Goal: Task Accomplishment & Management: Manage account settings

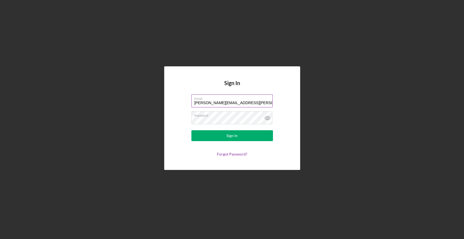
click at [243, 100] on label "Email" at bounding box center [233, 98] width 78 height 6
click at [243, 100] on input "[PERSON_NAME][EMAIL_ADDRESS][PERSON_NAME][DOMAIN_NAME]" at bounding box center [231, 100] width 81 height 13
drag, startPoint x: 221, startPoint y: 100, endPoint x: 256, endPoint y: 102, distance: 35.1
click at [255, 102] on input "[PERSON_NAME][EMAIL_ADDRESS][PERSON_NAME][DOMAIN_NAME]" at bounding box center [231, 100] width 81 height 13
type input "[PERSON_NAME][EMAIL_ADDRESS][PERSON_NAME][DOMAIN_NAME]"
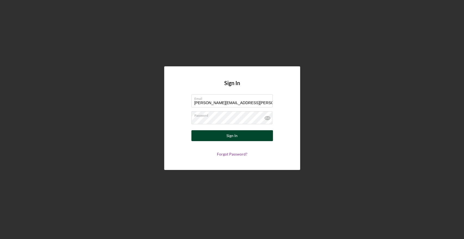
click at [244, 135] on button "Sign In" at bounding box center [231, 135] width 81 height 11
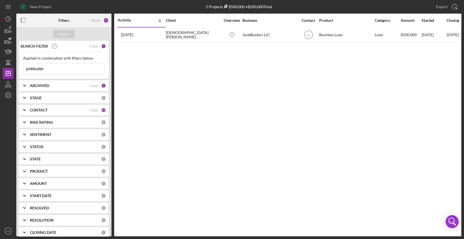
drag, startPoint x: 55, startPoint y: 67, endPoint x: 15, endPoint y: 69, distance: 39.7
click at [15, 69] on div "New Project 1 Projects $500,000 • $500,000 Total junkbuster Export Icon/Export …" at bounding box center [232, 118] width 458 height 236
type input "[PERSON_NAME]'s"
click at [189, 26] on div "Client" at bounding box center [193, 20] width 54 height 13
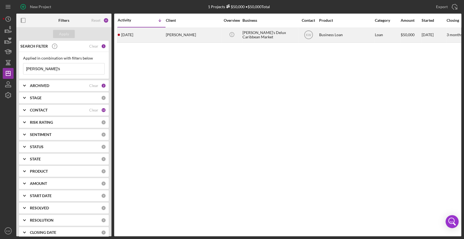
click at [184, 33] on div "[PERSON_NAME]" at bounding box center [193, 35] width 54 height 14
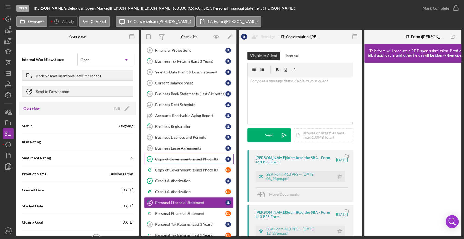
scroll to position [95, 0]
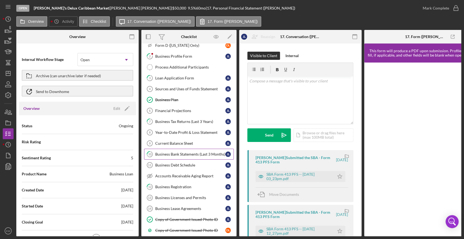
click at [183, 152] on div "Business Bank Statements (Last 3 Months)" at bounding box center [190, 154] width 70 height 4
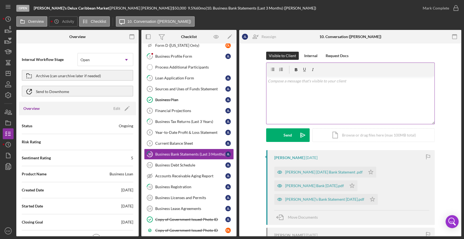
click at [317, 99] on div "v Color teal Color pink Remove color Add row above Add row below Add column bef…" at bounding box center [350, 100] width 168 height 48
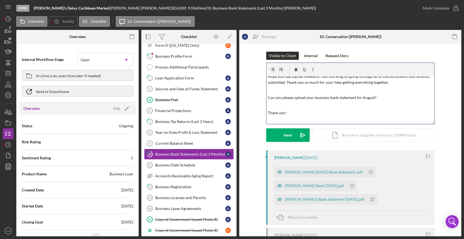
scroll to position [27, 0]
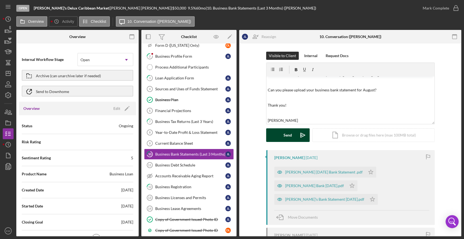
click at [280, 131] on button "Send Icon/icon-invite-send" at bounding box center [287, 135] width 43 height 14
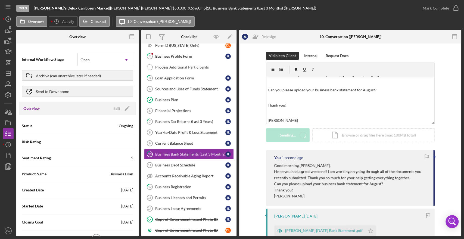
scroll to position [0, 0]
click at [182, 163] on div "Business Debt Schedule" at bounding box center [190, 165] width 70 height 4
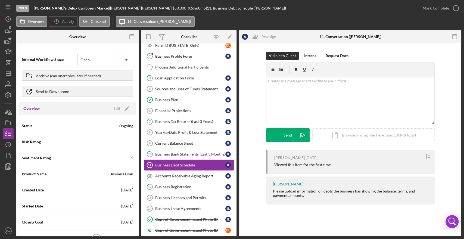
click at [186, 163] on div "Business Debt Schedule" at bounding box center [190, 165] width 70 height 4
click at [187, 174] on div "Accounts Receivable Aging Report" at bounding box center [190, 176] width 70 height 4
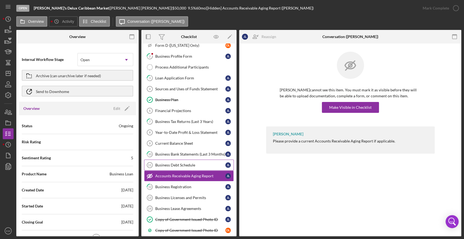
click at [187, 165] on div "Business Debt Schedule" at bounding box center [190, 165] width 70 height 4
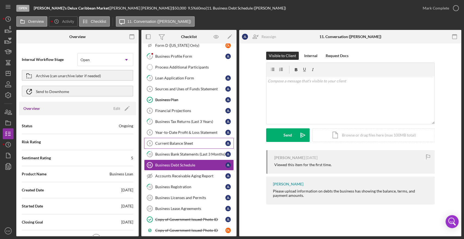
click at [185, 139] on link "Current Balance Sheet 9 Current Balance Sheet [PERSON_NAME]" at bounding box center [189, 143] width 90 height 11
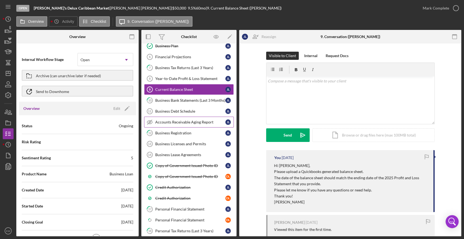
scroll to position [185, 0]
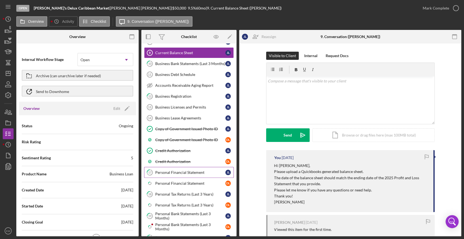
click at [193, 170] on div "Personal Financial Statement" at bounding box center [190, 172] width 70 height 4
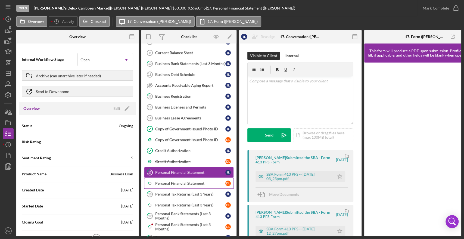
click at [192, 178] on link "Icon/Checklist Item Sub Partial Personal Financial Statement D L" at bounding box center [189, 183] width 90 height 11
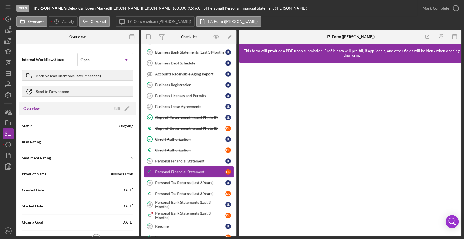
scroll to position [215, 0]
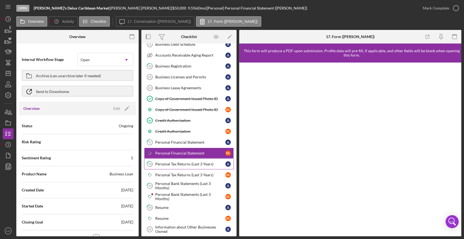
click at [189, 158] on link "18 Personal Tax Returns (Last 3 Years) [PERSON_NAME]" at bounding box center [189, 163] width 90 height 11
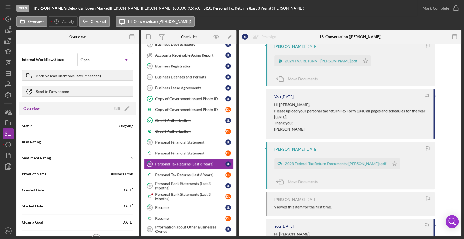
scroll to position [121, 0]
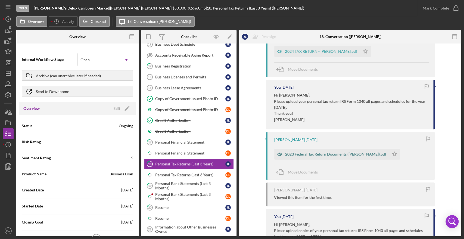
click at [315, 155] on div "2023 Federal Tax Return Documents ([PERSON_NAME]).pdf" at bounding box center [335, 154] width 101 height 4
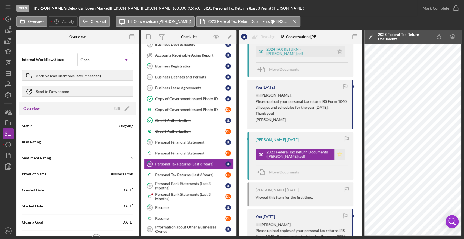
click at [338, 152] on icon "Icon/Star" at bounding box center [339, 154] width 11 height 11
click at [295, 52] on div "2024 TAX RETURN - [PERSON_NAME].pdf" at bounding box center [298, 51] width 65 height 9
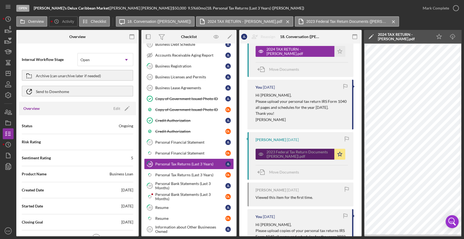
click at [311, 155] on div "2023 Federal Tax Return Documents ([PERSON_NAME]).pdf" at bounding box center [298, 154] width 65 height 9
click at [334, 52] on icon "Icon/Star" at bounding box center [339, 51] width 11 height 11
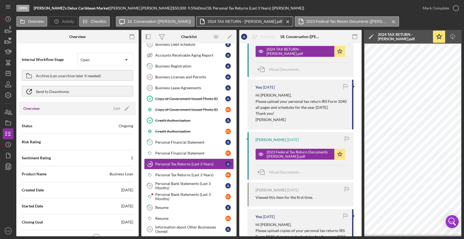
click at [283, 23] on icon "Icon/Menu Close" at bounding box center [288, 22] width 10 height 14
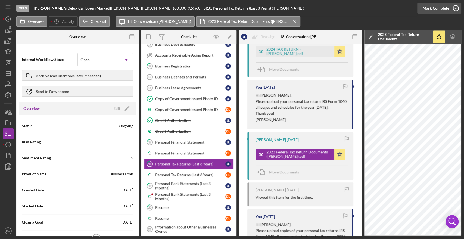
click at [457, 9] on icon "button" at bounding box center [456, 8] width 14 height 14
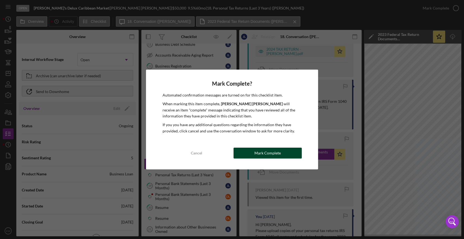
click at [269, 154] on div "Mark Complete" at bounding box center [267, 152] width 26 height 11
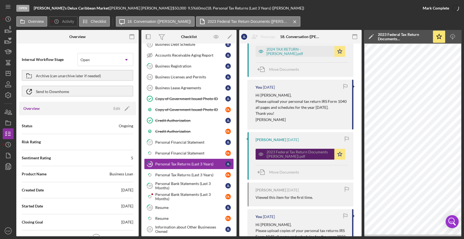
scroll to position [228, 0]
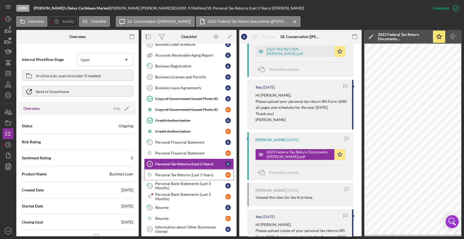
click at [177, 173] on div "Personal Tax Returns (Last 3 Years)" at bounding box center [190, 174] width 70 height 4
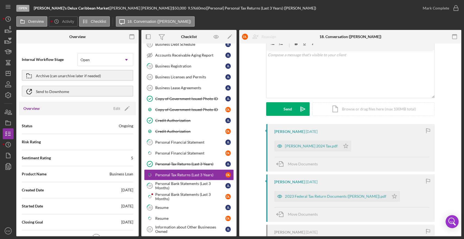
scroll to position [60, 0]
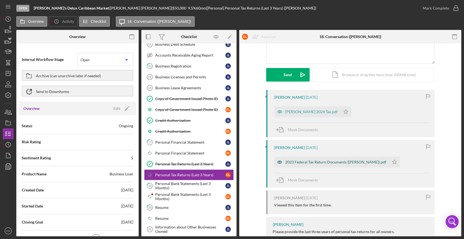
click at [335, 164] on div "2023 Federal Tax Return Documents ([PERSON_NAME]).pdf" at bounding box center [331, 161] width 115 height 11
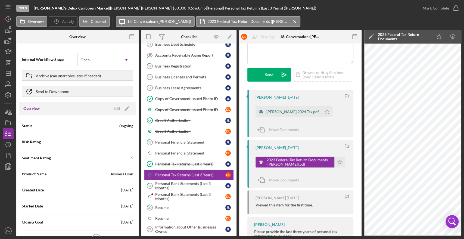
click at [289, 115] on div "[PERSON_NAME] 2024 Tax.pdf" at bounding box center [288, 111] width 66 height 11
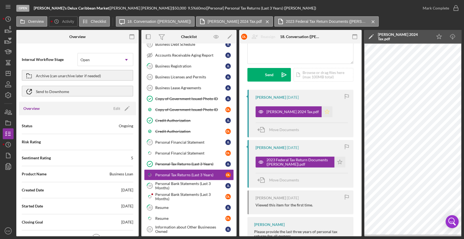
click at [321, 111] on icon "Icon/Star" at bounding box center [326, 111] width 11 height 11
click at [338, 162] on polygon "button" at bounding box center [339, 161] width 5 height 4
click at [455, 11] on circle "button" at bounding box center [455, 7] width 5 height 5
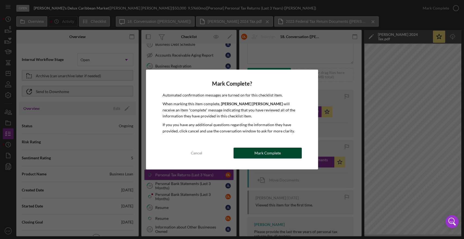
click at [275, 152] on div "Mark Complete" at bounding box center [267, 152] width 26 height 11
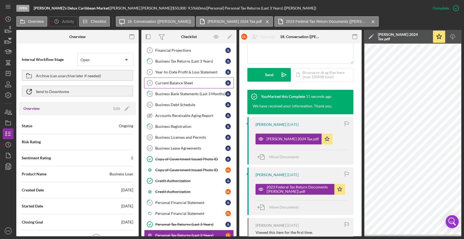
scroll to position [95, 0]
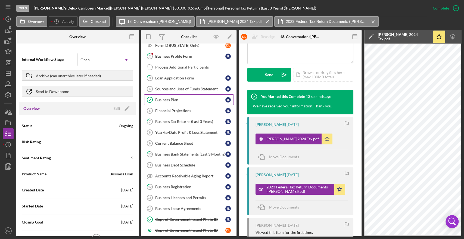
click at [171, 98] on div "Business Plan" at bounding box center [190, 100] width 70 height 4
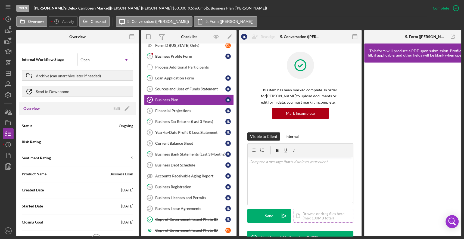
click at [312, 217] on div "Icon/Document Browse or drag files here (max 100MB total) Tap to choose files o…" at bounding box center [323, 216] width 60 height 14
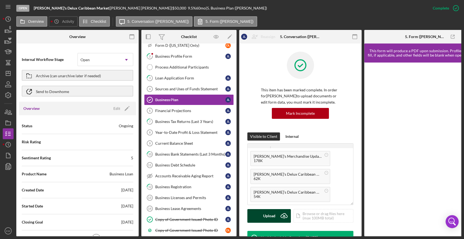
click at [268, 213] on div "Upload" at bounding box center [269, 216] width 12 height 14
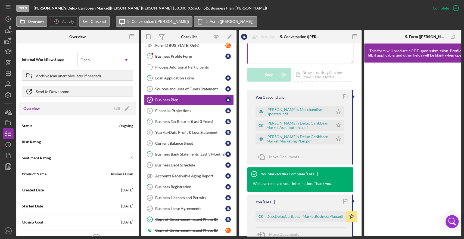
scroll to position [211, 0]
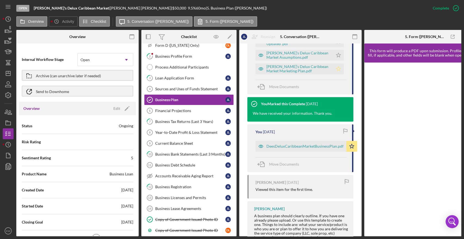
click at [338, 66] on icon "Icon/Star" at bounding box center [338, 68] width 11 height 11
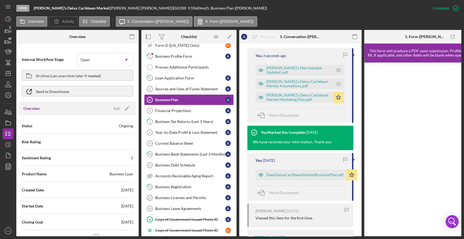
scroll to position [151, 0]
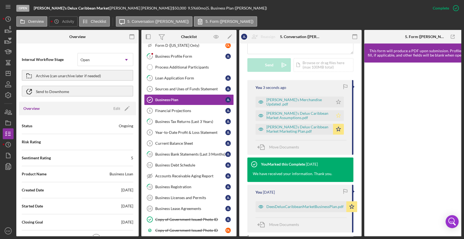
click at [339, 117] on icon "Icon/Star" at bounding box center [338, 115] width 11 height 11
click at [333, 104] on icon "Icon/Star" at bounding box center [338, 101] width 11 height 11
click at [171, 112] on link "Financial Projections 6 Financial Projections [PERSON_NAME]" at bounding box center [189, 110] width 90 height 11
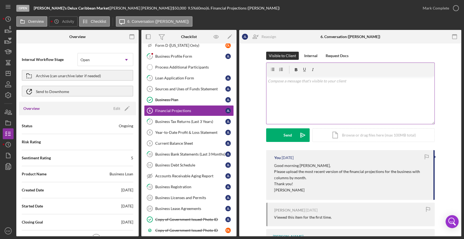
click at [307, 101] on div "v Color teal Color pink Remove color Add row above Add row below Add column bef…" at bounding box center [350, 100] width 168 height 48
click at [296, 134] on icon "Icon/icon-invite-send" at bounding box center [303, 135] width 14 height 14
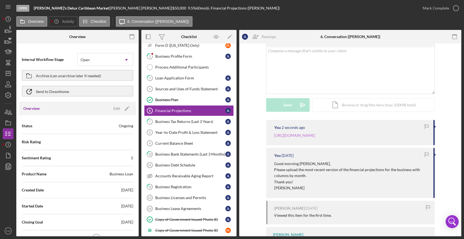
scroll to position [60, 0]
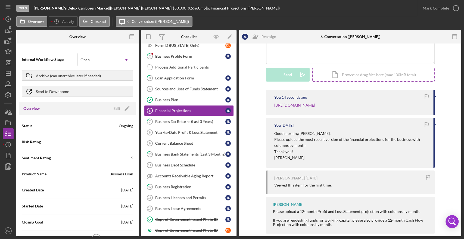
click at [337, 77] on div "Icon/Document Browse or drag files here (max 100MB total) Tap to choose files o…" at bounding box center [373, 75] width 122 height 14
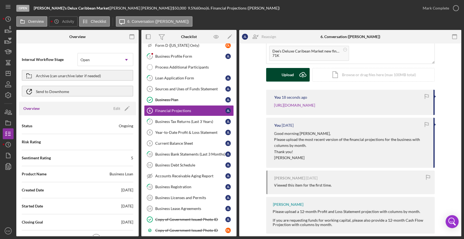
click at [296, 74] on icon "Icon/Upload" at bounding box center [303, 75] width 14 height 14
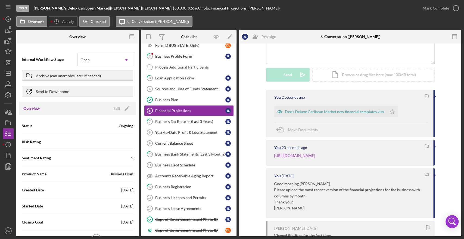
drag, startPoint x: 393, startPoint y: 112, endPoint x: 397, endPoint y: 104, distance: 8.7
click at [393, 112] on icon "Icon/Star" at bounding box center [392, 111] width 11 height 11
click at [456, 9] on icon "button" at bounding box center [456, 8] width 14 height 14
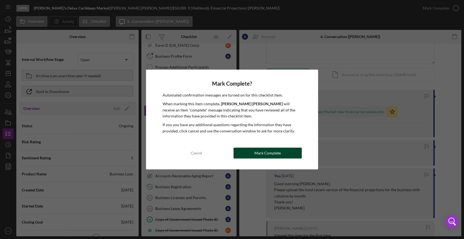
click at [270, 156] on div "Mark Complete" at bounding box center [267, 152] width 26 height 11
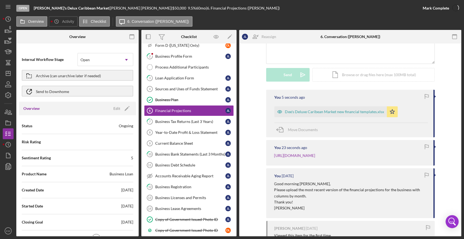
scroll to position [135, 0]
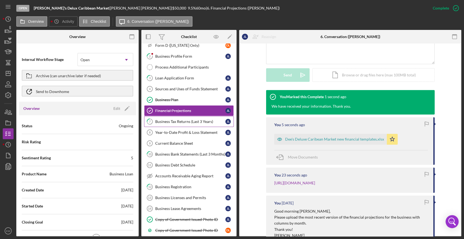
click at [187, 122] on div "Business Tax Returns (Last 3 Years)" at bounding box center [190, 121] width 70 height 4
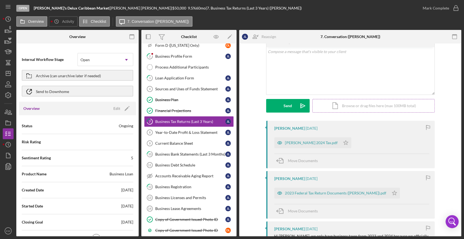
scroll to position [60, 0]
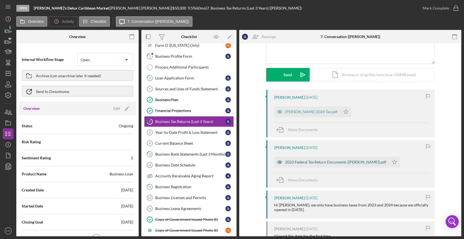
click at [318, 163] on div "2023 Federal Tax Return Documents ([PERSON_NAME]).pdf" at bounding box center [335, 162] width 101 height 4
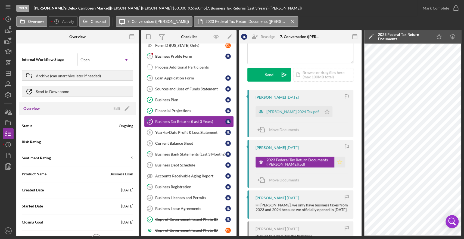
click at [340, 162] on icon "Icon/Star" at bounding box center [339, 161] width 11 height 11
click at [290, 112] on div "[PERSON_NAME] 2024 Tax.pdf" at bounding box center [292, 111] width 52 height 4
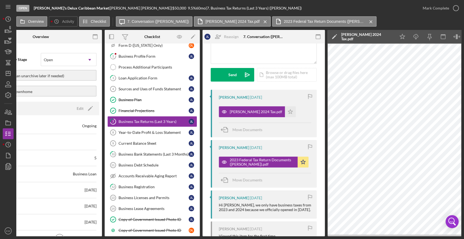
scroll to position [0, 36]
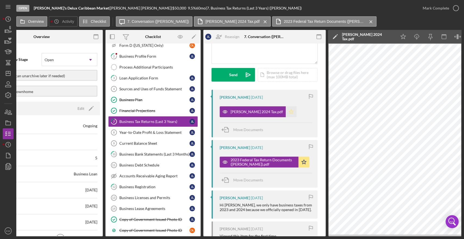
click at [289, 111] on polygon "button" at bounding box center [291, 111] width 5 height 4
click at [453, 6] on icon "button" at bounding box center [456, 8] width 14 height 14
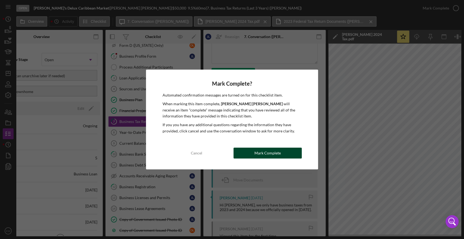
click at [272, 154] on div "Mark Complete" at bounding box center [267, 152] width 26 height 11
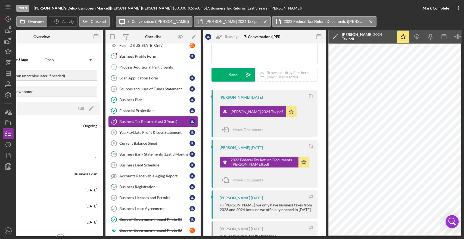
scroll to position [141, 0]
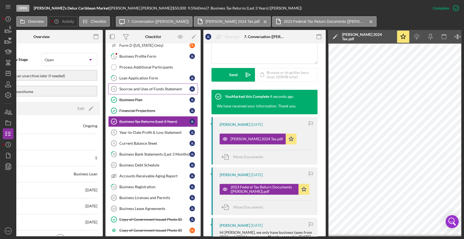
click at [160, 87] on div "Sources and Uses of Funds Statement" at bounding box center [154, 89] width 70 height 4
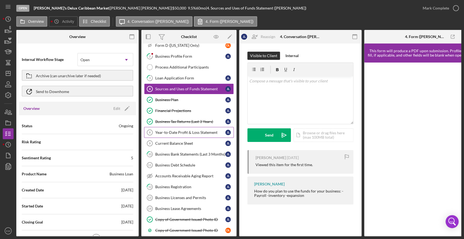
click at [186, 131] on div "Year-to-Date Profit & Loss Statement" at bounding box center [190, 132] width 70 height 4
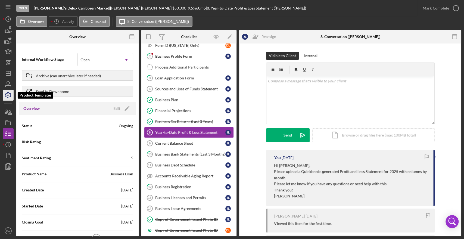
click at [8, 95] on icon "button" at bounding box center [8, 95] width 14 height 14
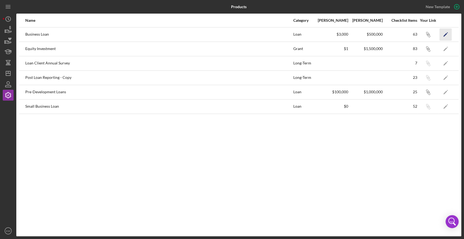
click at [445, 36] on icon "Icon/Edit" at bounding box center [445, 34] width 12 height 12
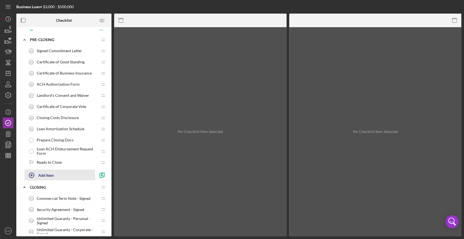
scroll to position [513, 0]
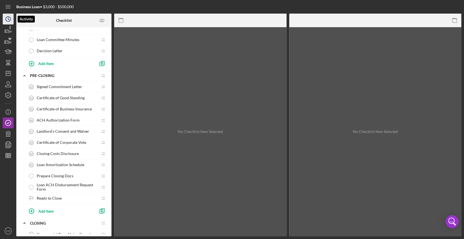
click at [7, 19] on icon "Icon/History" at bounding box center [8, 19] width 14 height 14
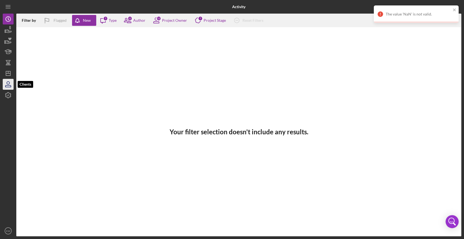
click at [7, 86] on icon "button" at bounding box center [8, 84] width 14 height 14
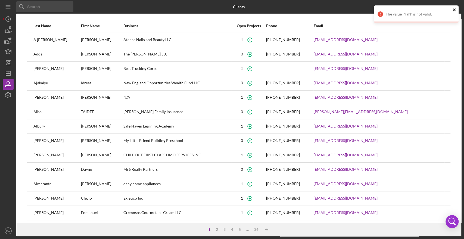
click at [456, 10] on icon "close" at bounding box center [454, 10] width 4 height 4
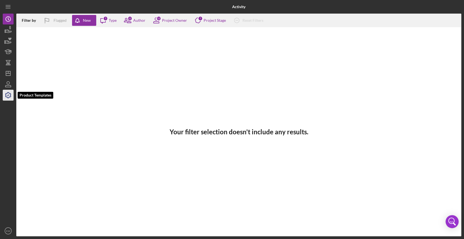
click at [13, 94] on icon "button" at bounding box center [8, 95] width 14 height 14
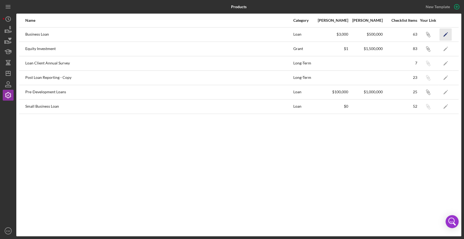
click at [443, 34] on icon "Icon/Edit" at bounding box center [445, 34] width 12 height 12
